Goal: Task Accomplishment & Management: Use online tool/utility

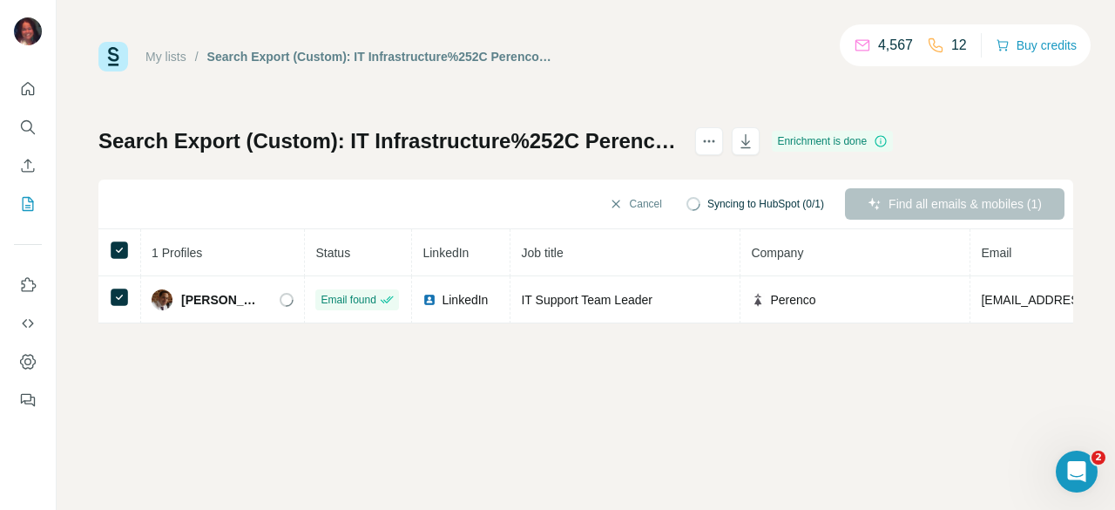
click at [783, 203] on span "Syncing to HubSpot (0/1)" at bounding box center [766, 204] width 117 height 16
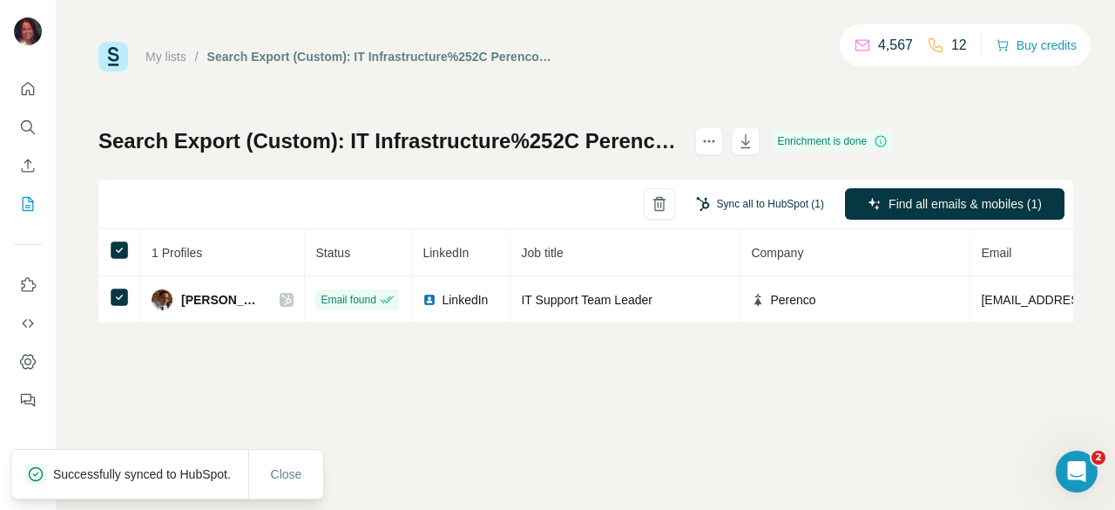
click at [755, 200] on button "Sync all to HubSpot (1)" at bounding box center [760, 204] width 152 height 26
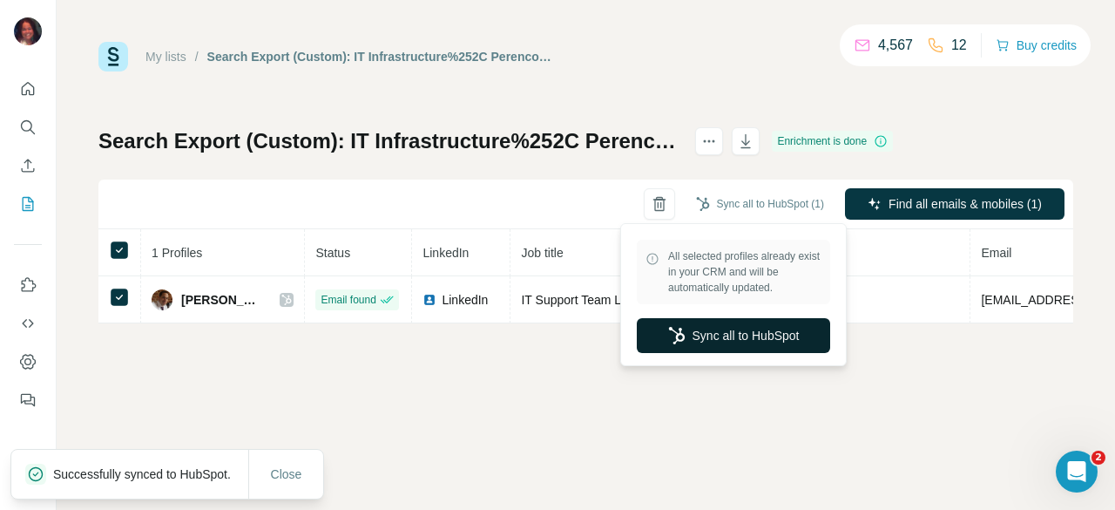
click at [681, 338] on icon "button" at bounding box center [676, 335] width 17 height 17
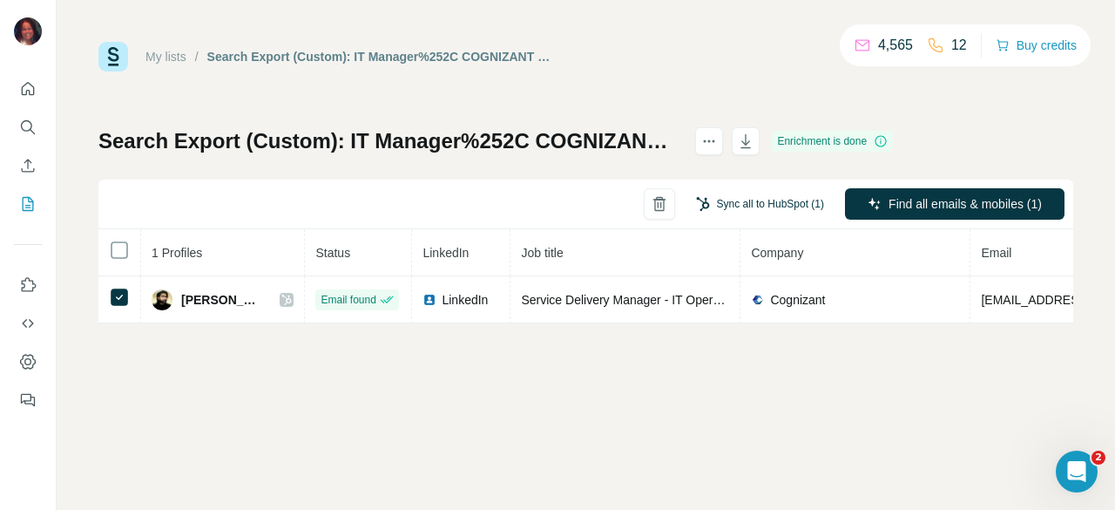
click at [765, 199] on button "Sync all to HubSpot (1)" at bounding box center [760, 204] width 152 height 26
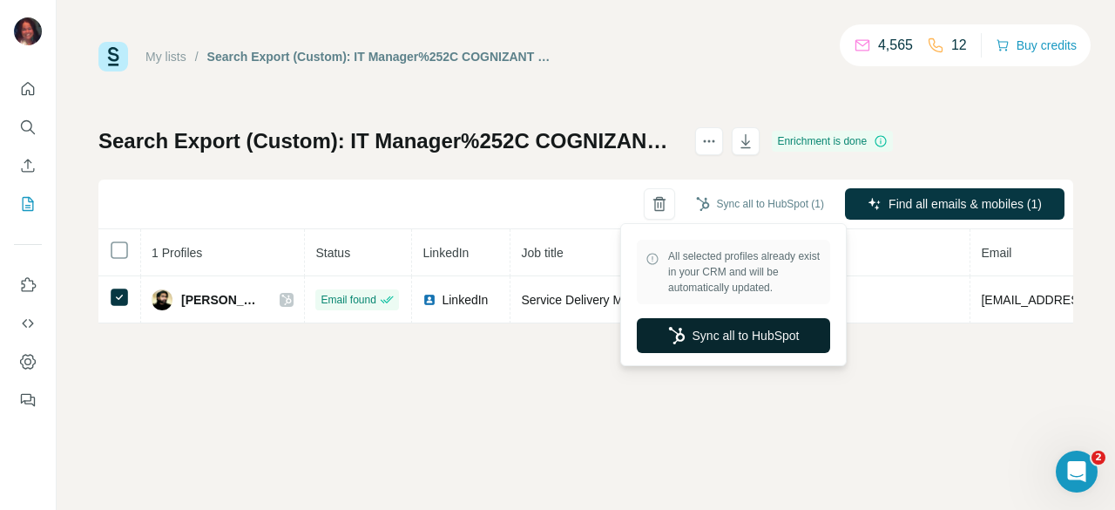
click at [703, 338] on button "Sync all to HubSpot" at bounding box center [733, 335] width 193 height 35
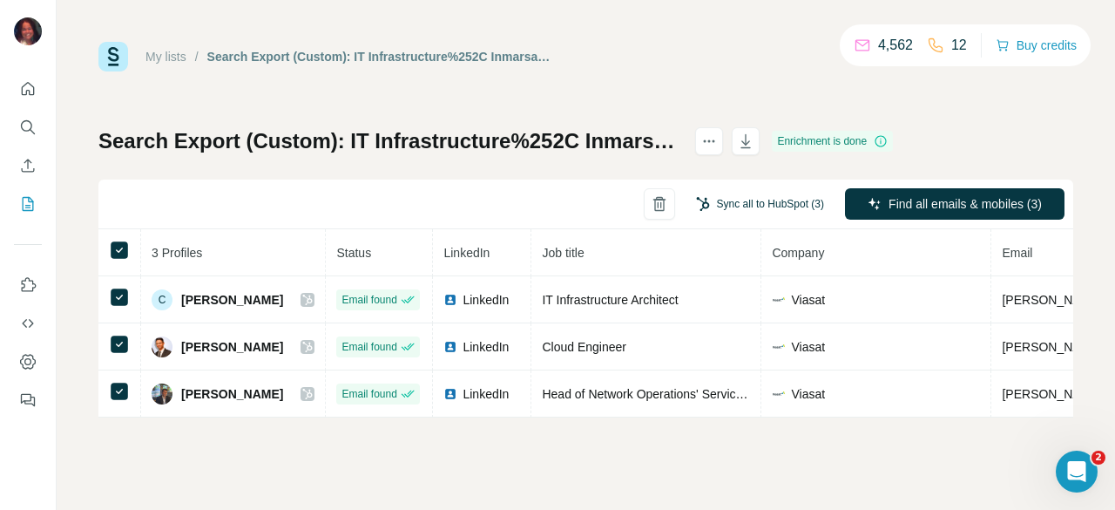
click at [783, 203] on button "Sync all to HubSpot (3)" at bounding box center [760, 204] width 152 height 26
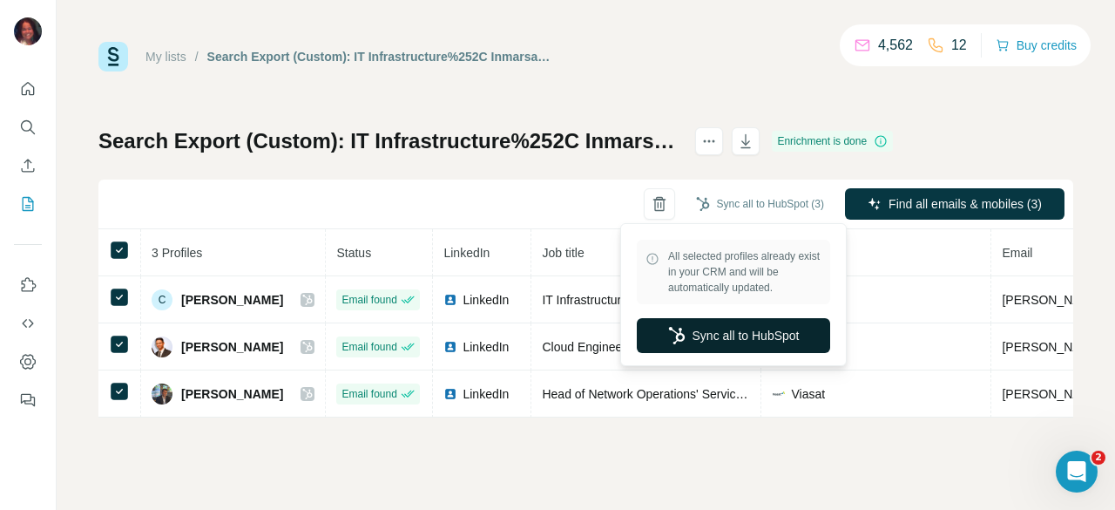
click at [724, 346] on button "Sync all to HubSpot" at bounding box center [733, 335] width 193 height 35
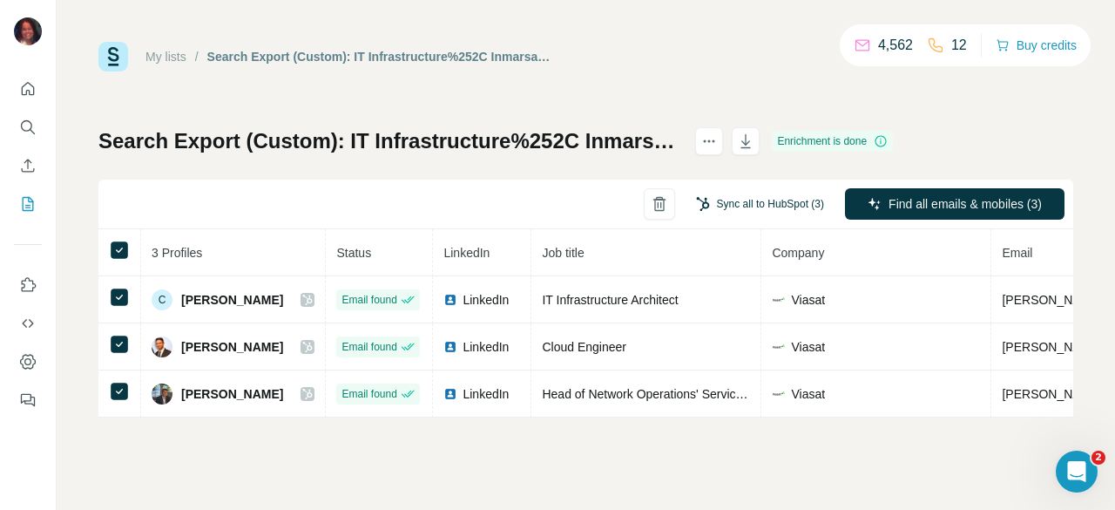
click at [760, 207] on button "Sync all to HubSpot (3)" at bounding box center [760, 204] width 152 height 26
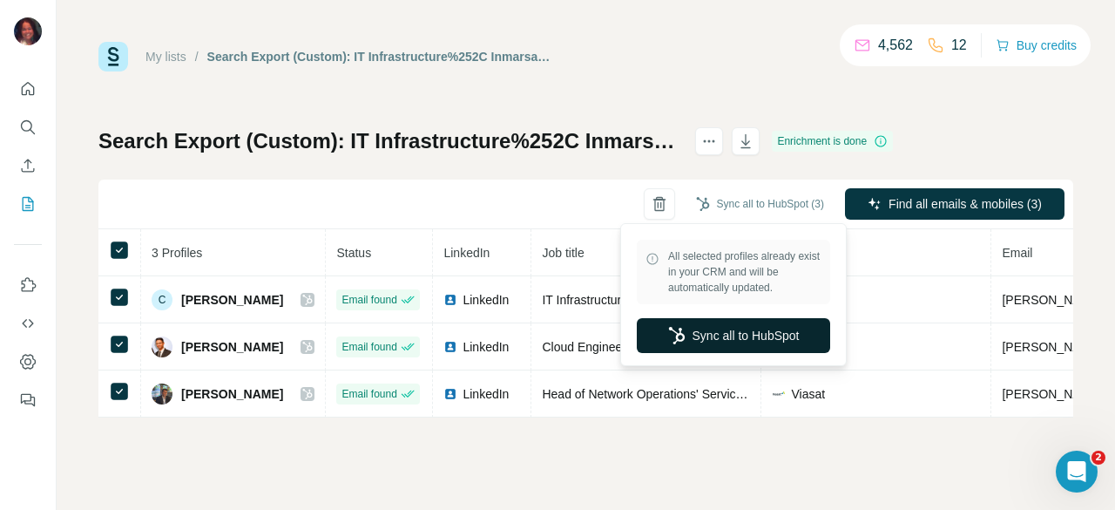
click at [737, 337] on button "Sync all to HubSpot" at bounding box center [733, 335] width 193 height 35
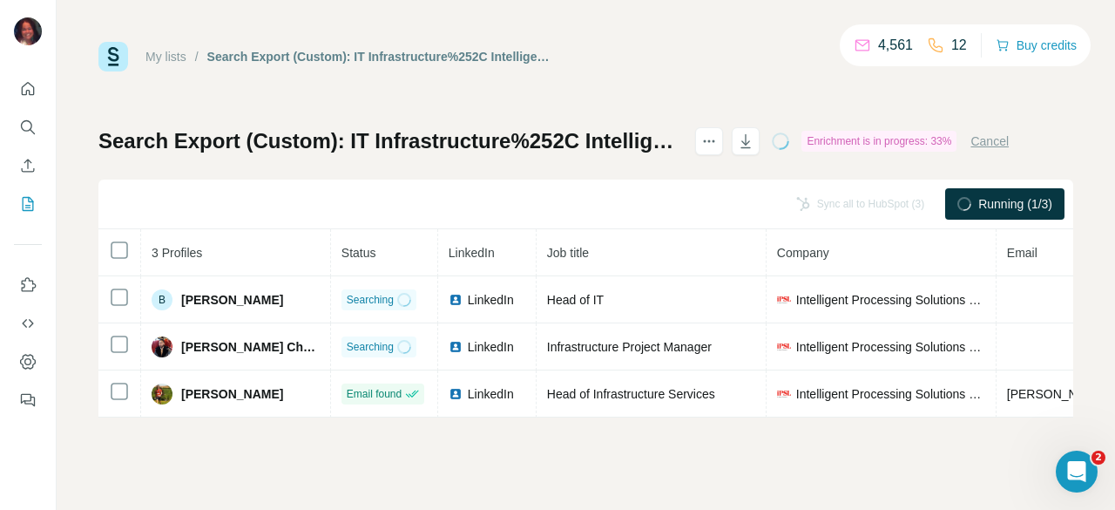
click at [131, 259] on th at bounding box center [119, 252] width 43 height 47
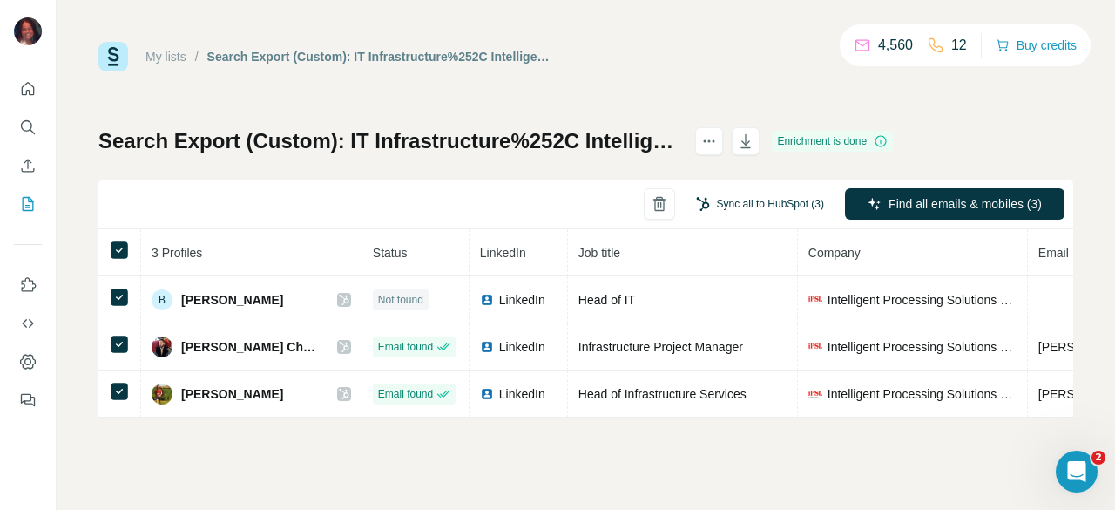
click at [749, 207] on button "Sync all to HubSpot (3)" at bounding box center [760, 204] width 152 height 26
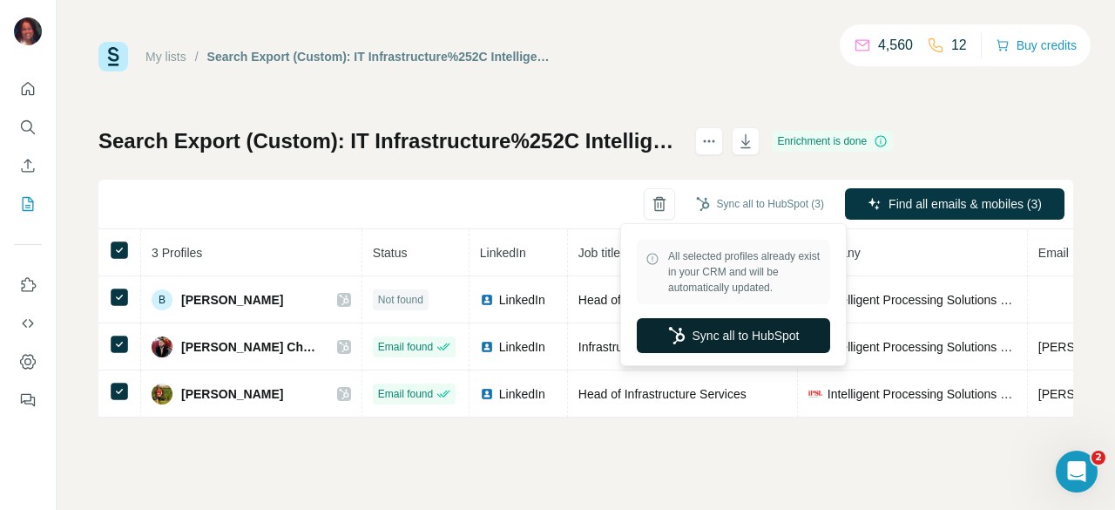
click at [720, 335] on button "Sync all to HubSpot" at bounding box center [733, 335] width 193 height 35
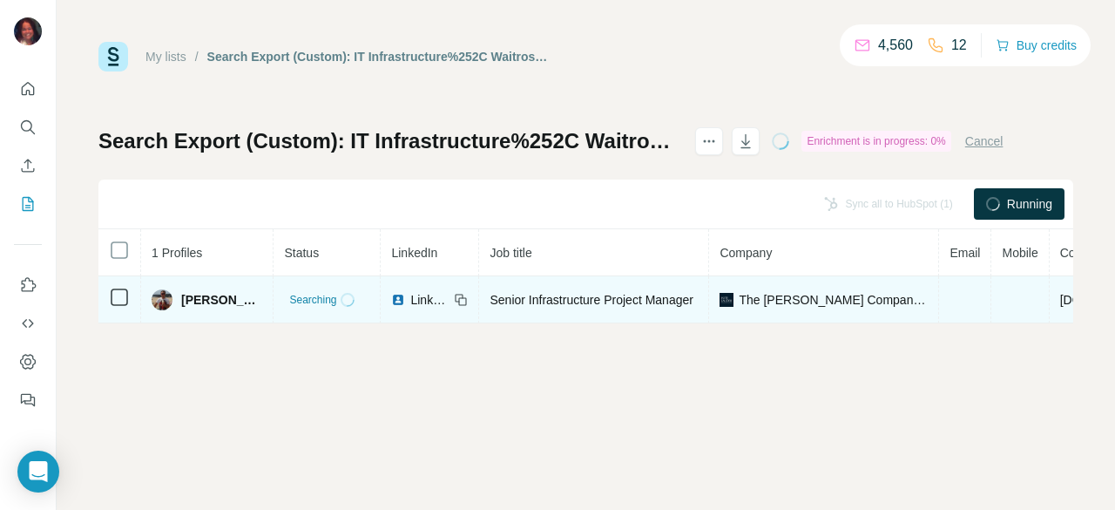
click at [129, 308] on td at bounding box center [119, 299] width 43 height 47
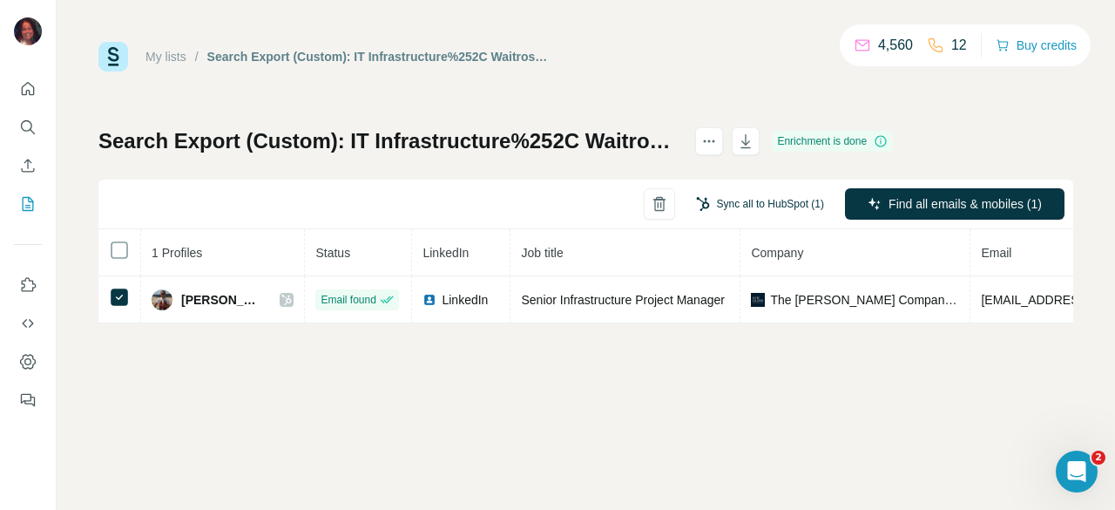
click at [793, 203] on button "Sync all to HubSpot (1)" at bounding box center [760, 204] width 152 height 26
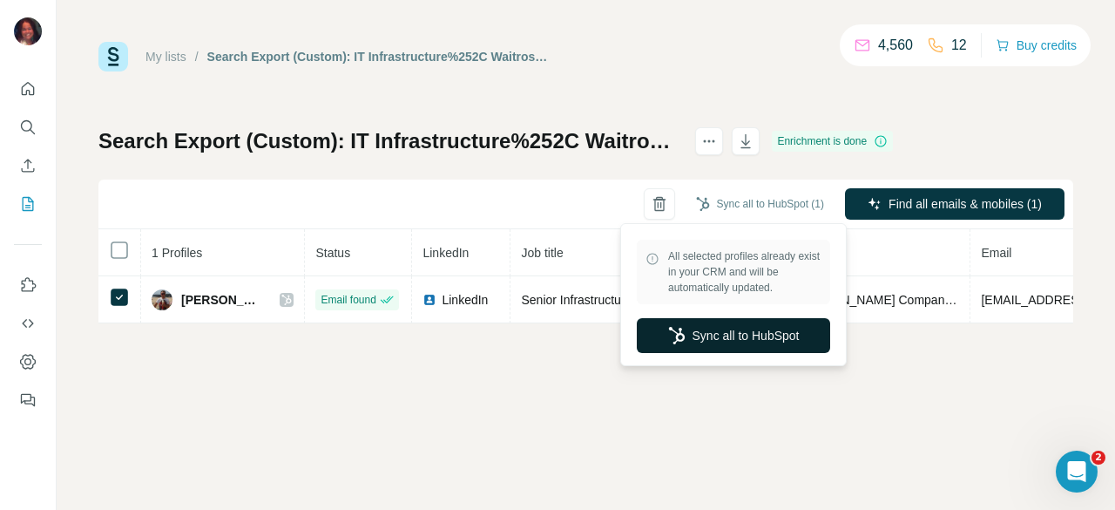
click at [749, 334] on button "Sync all to HubSpot" at bounding box center [733, 335] width 193 height 35
